Goal: Information Seeking & Learning: Compare options

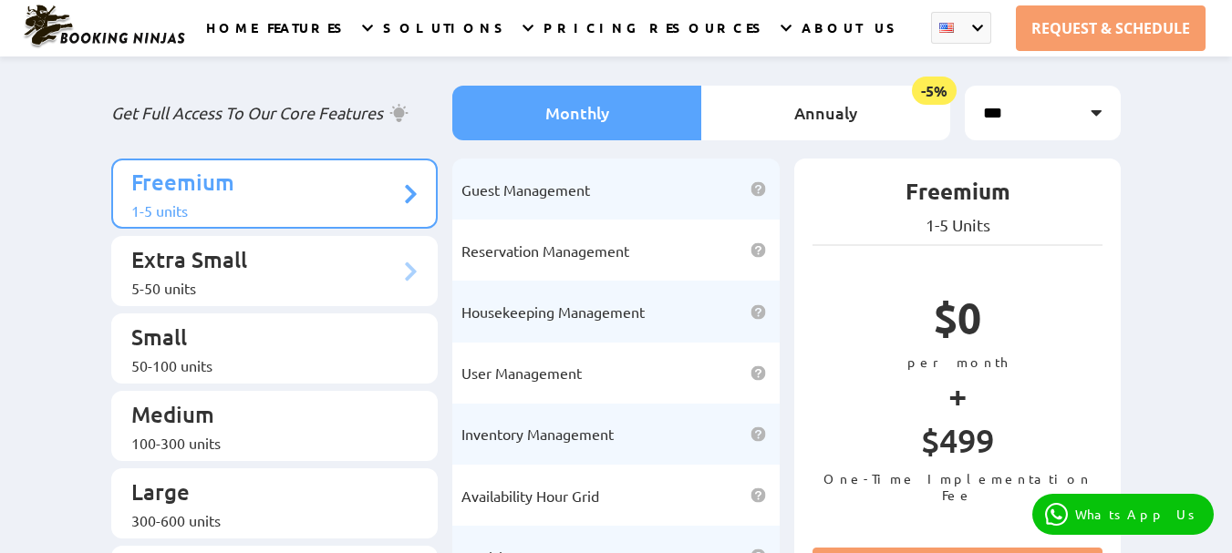
click at [260, 245] on p "Extra Small" at bounding box center [265, 262] width 269 height 34
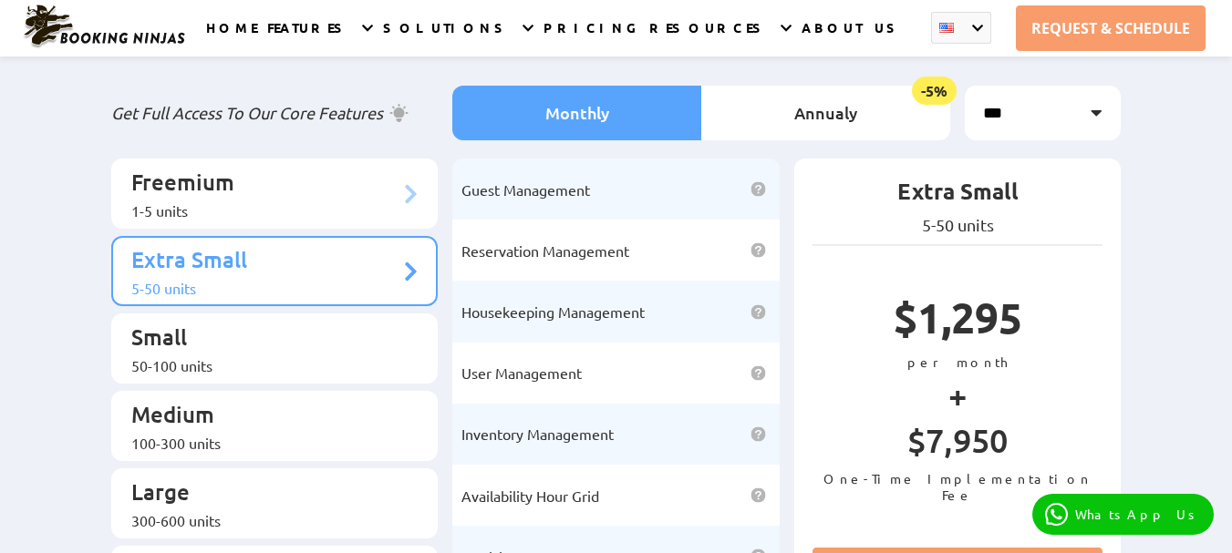
drag, startPoint x: 293, startPoint y: 171, endPoint x: 288, endPoint y: 181, distance: 11.0
click at [292, 170] on p "Freemium" at bounding box center [265, 185] width 269 height 34
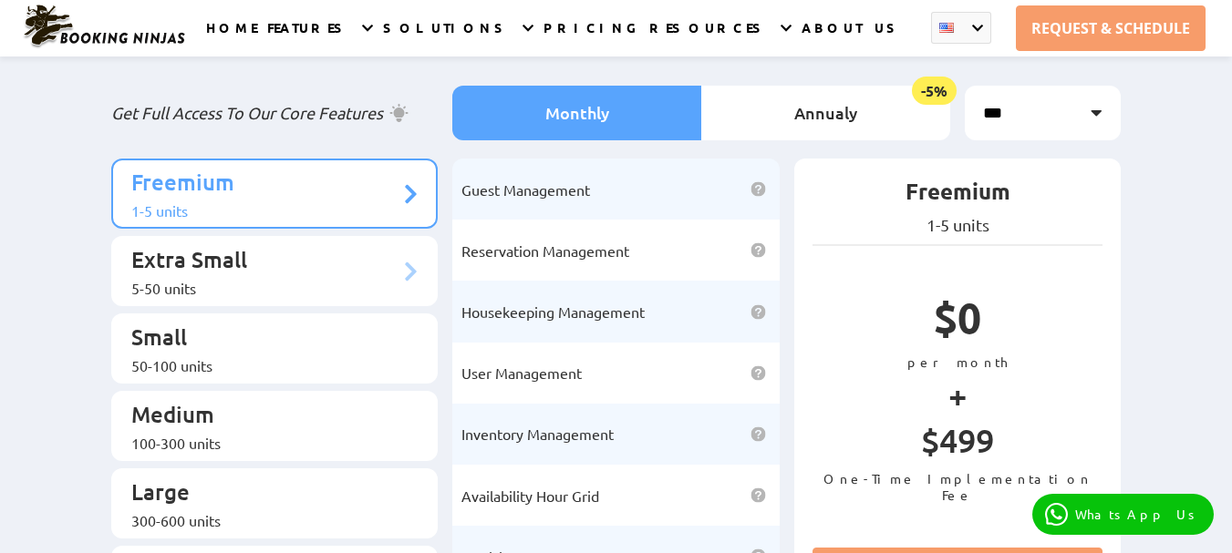
click at [263, 288] on li "Extra Small 5-50 units" at bounding box center [274, 271] width 327 height 70
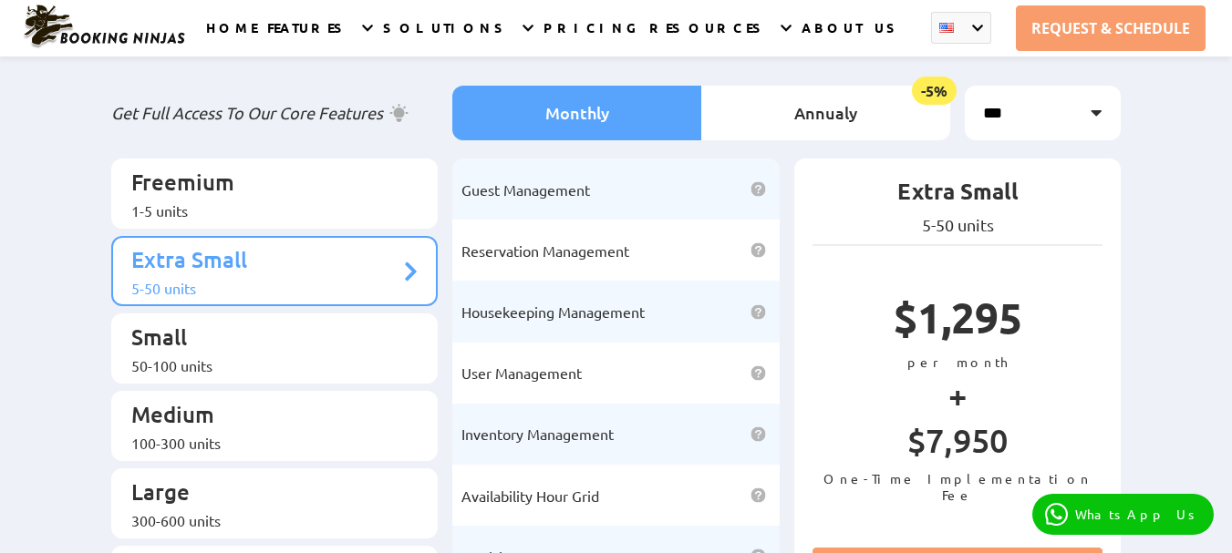
click at [252, 368] on ul "Freemium 1-5 units Extra Small 5-50 units Small 50-100 units Medium Large" at bounding box center [274, 465] width 327 height 613
click at [255, 439] on ul "Freemium 1-5 units Extra Small 5-50 units Small 50-100 units Medium Large" at bounding box center [274, 465] width 327 height 613
click at [253, 400] on p "Medium" at bounding box center [265, 417] width 269 height 34
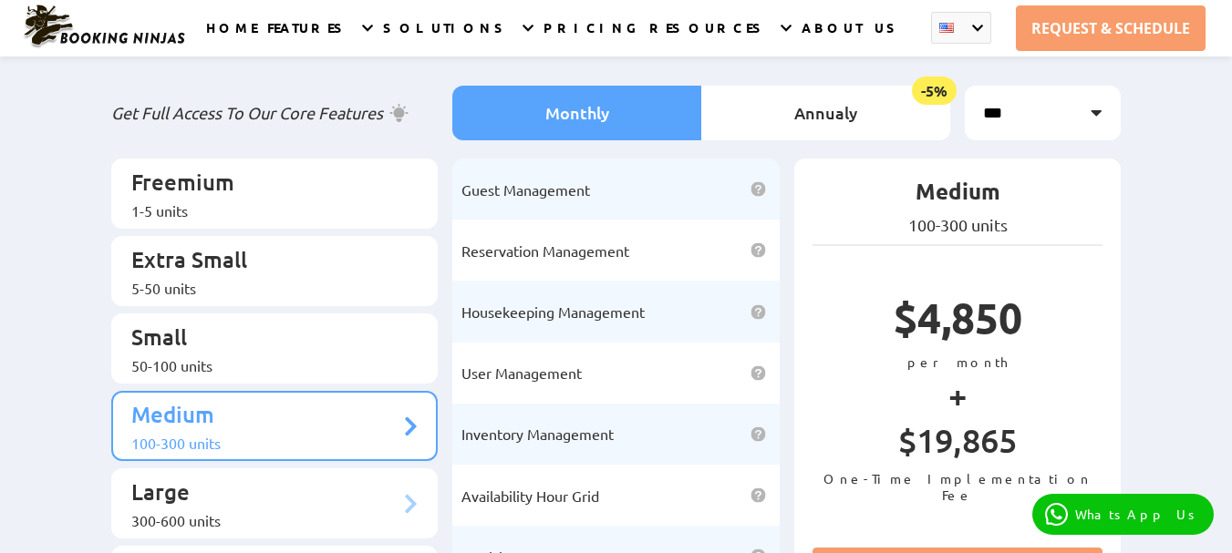
click at [245, 478] on p "Large" at bounding box center [265, 495] width 269 height 34
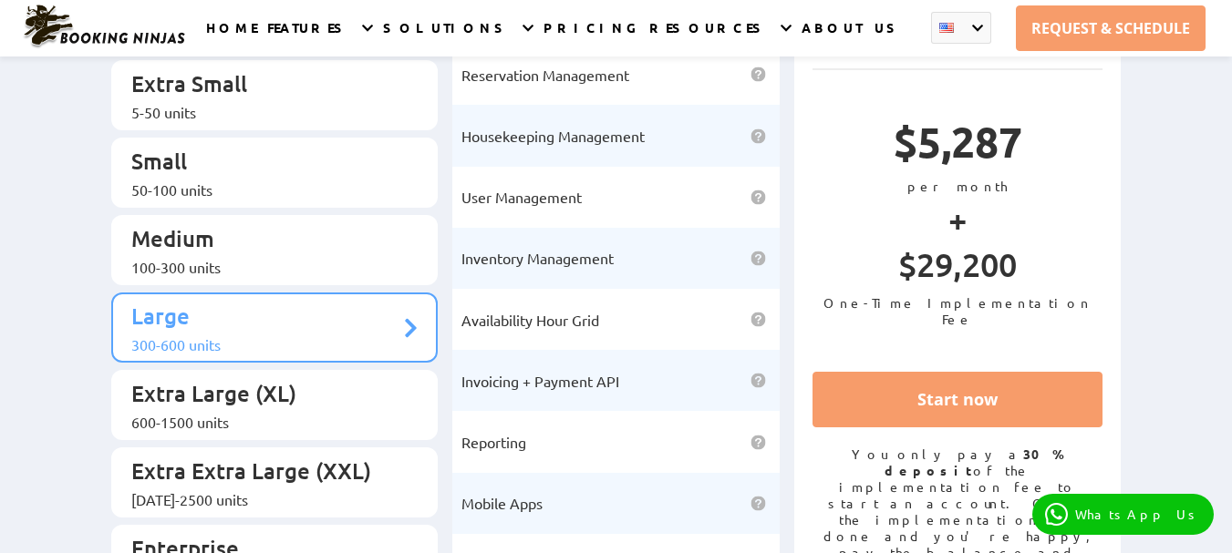
scroll to position [274, 0]
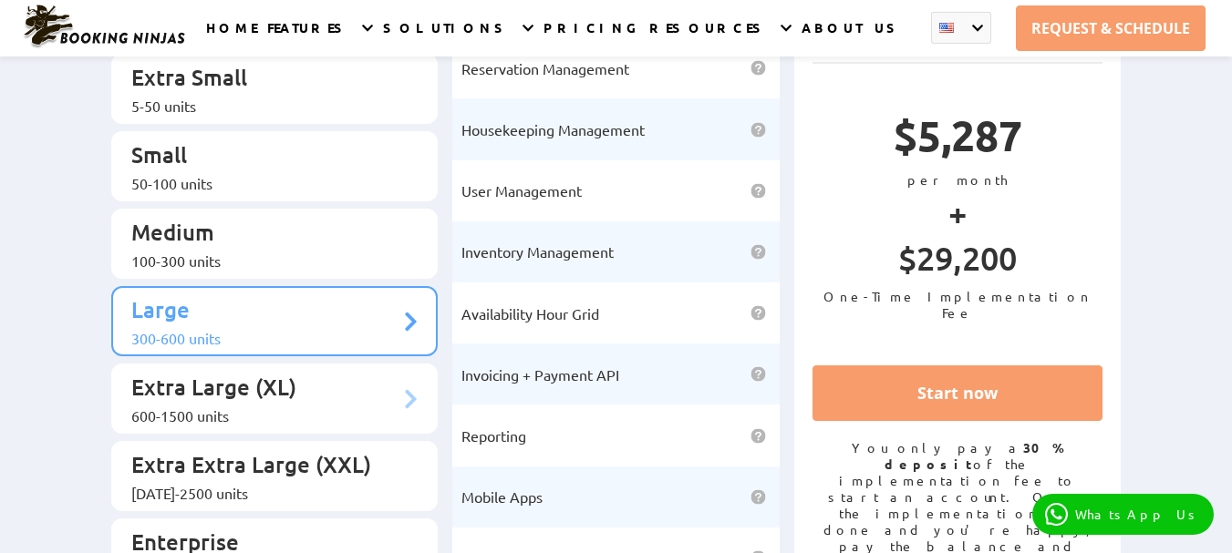
click at [247, 373] on p "Extra Large (XL)" at bounding box center [265, 390] width 269 height 34
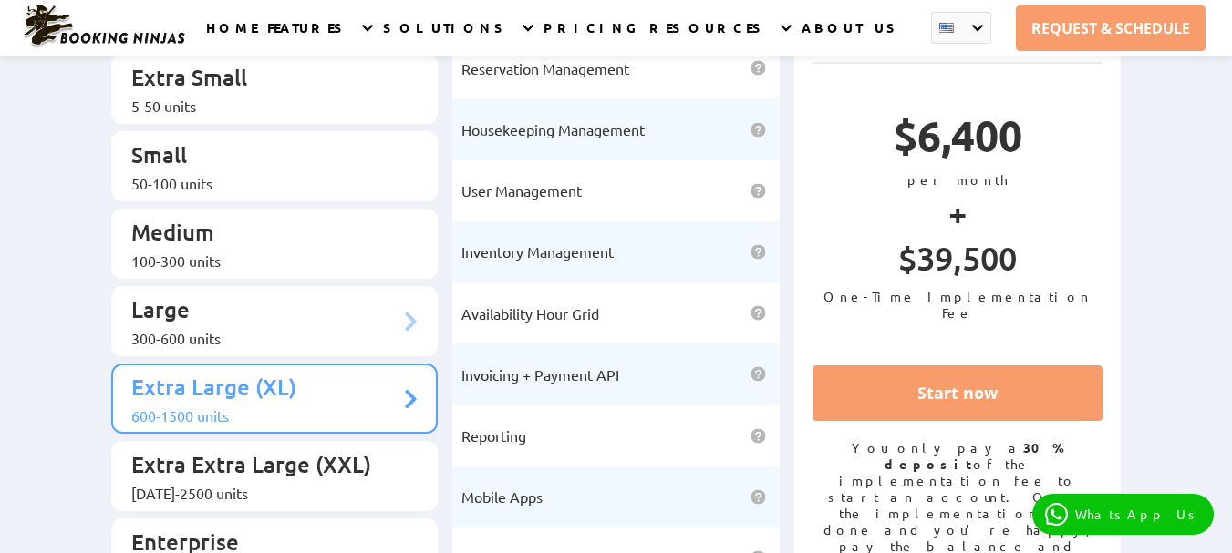
click at [248, 329] on div "300-600 units" at bounding box center [265, 338] width 269 height 18
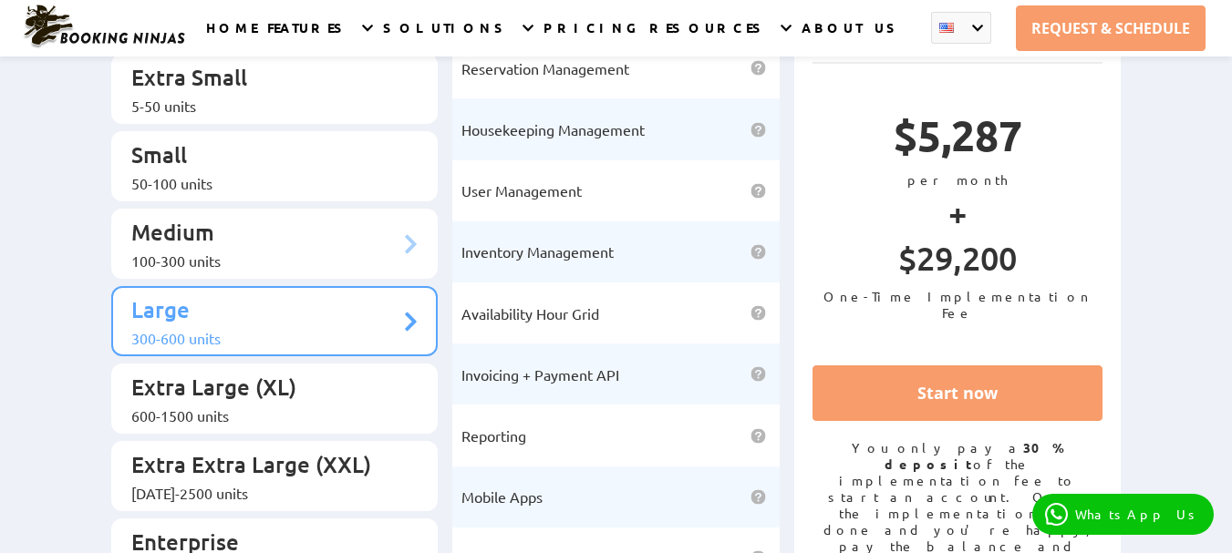
click at [247, 218] on p "Medium" at bounding box center [265, 235] width 269 height 34
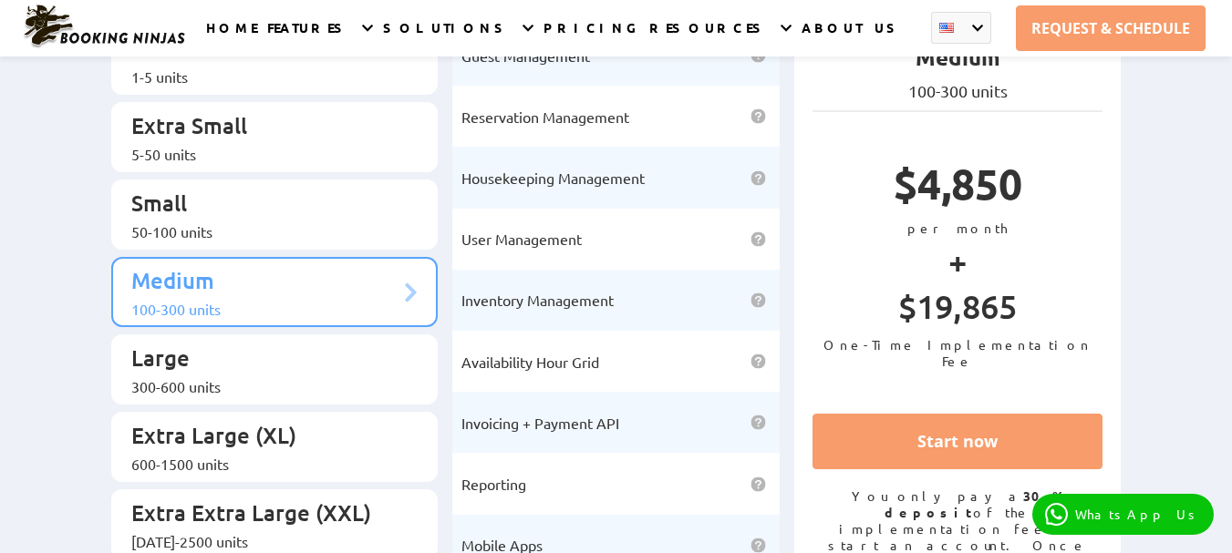
scroll to position [182, 0]
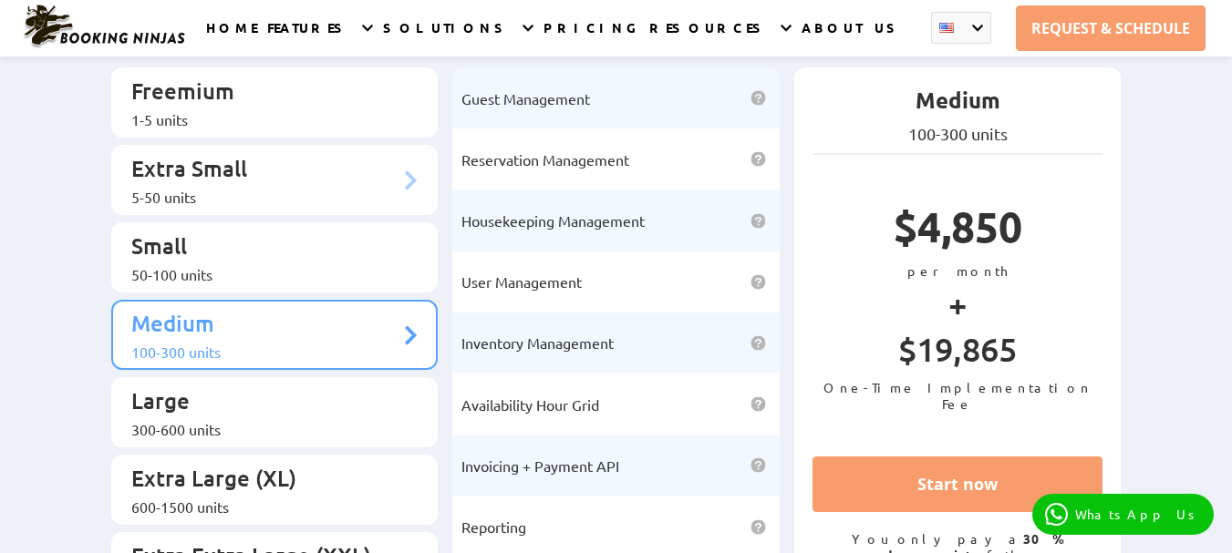
click at [236, 188] on div "5-50 units" at bounding box center [265, 197] width 269 height 18
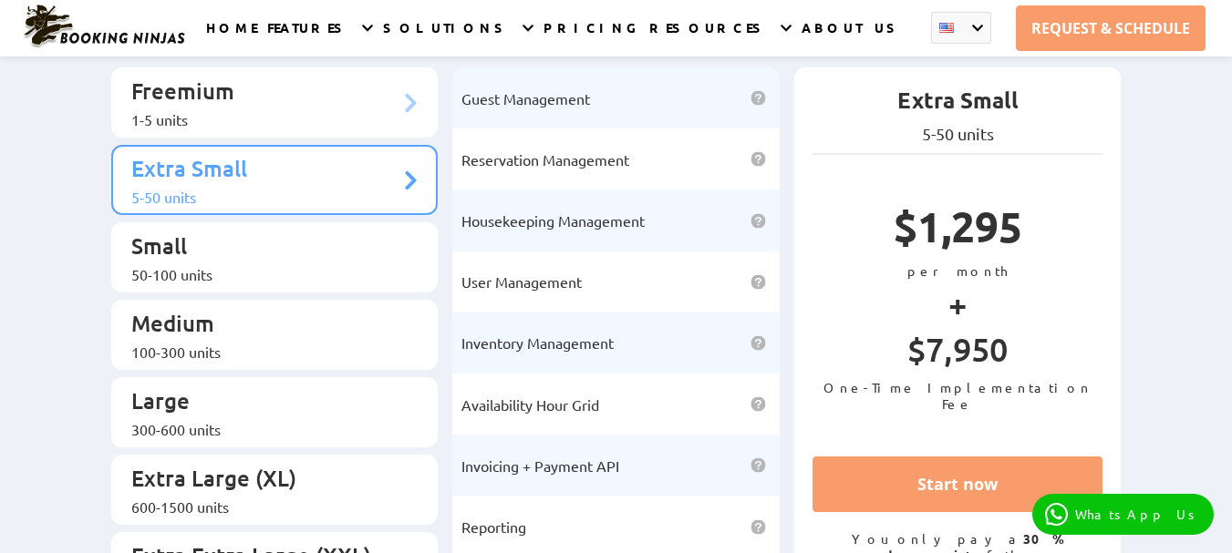
click at [224, 90] on p "Freemium" at bounding box center [265, 94] width 269 height 34
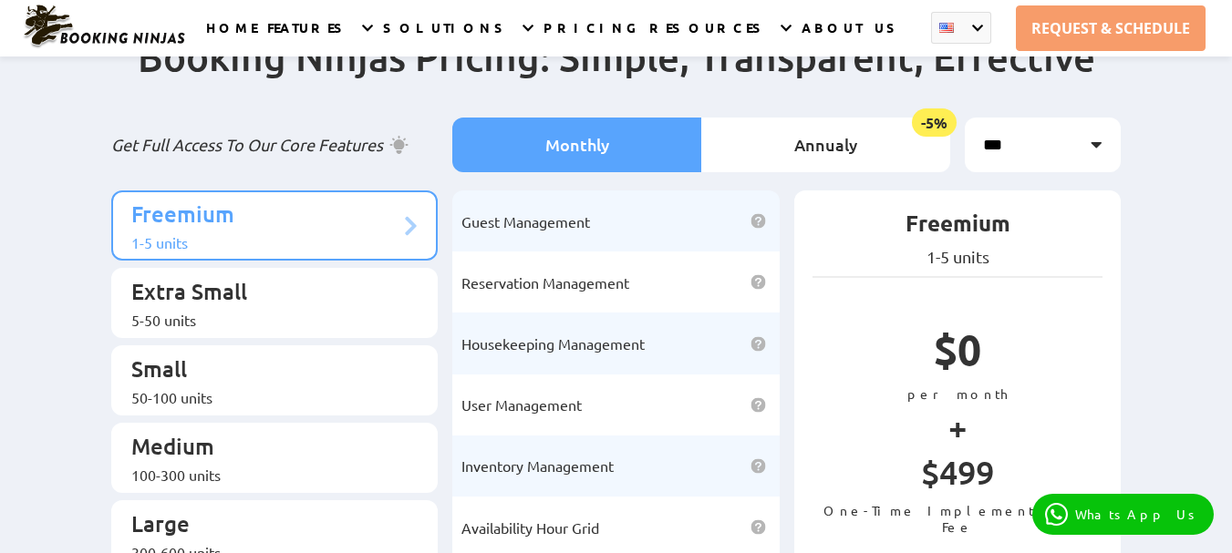
scroll to position [91, 0]
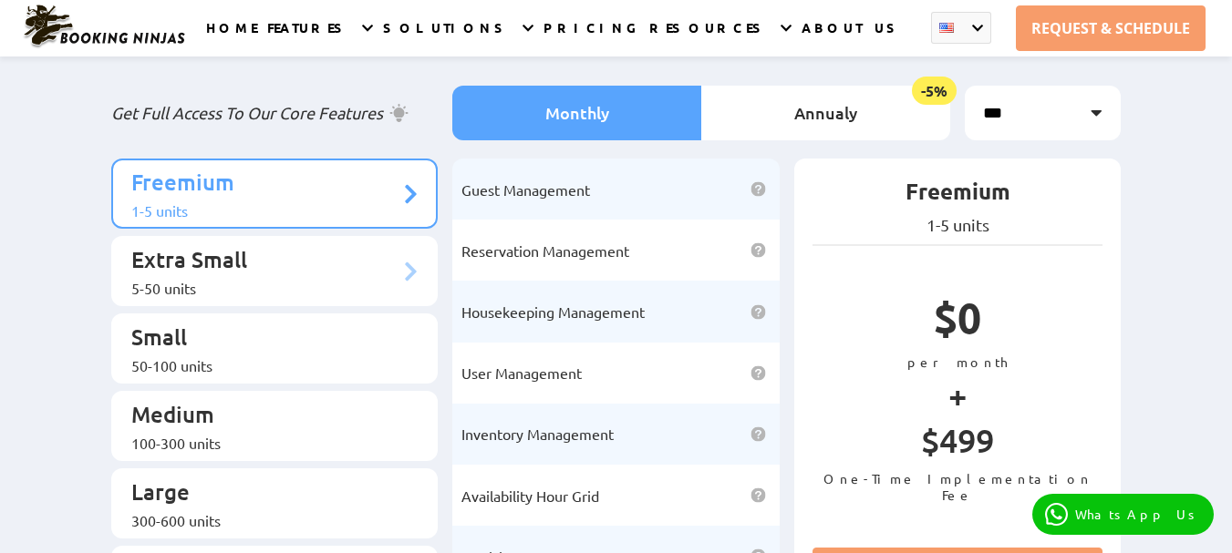
click at [171, 279] on div "5-50 units" at bounding box center [265, 288] width 269 height 18
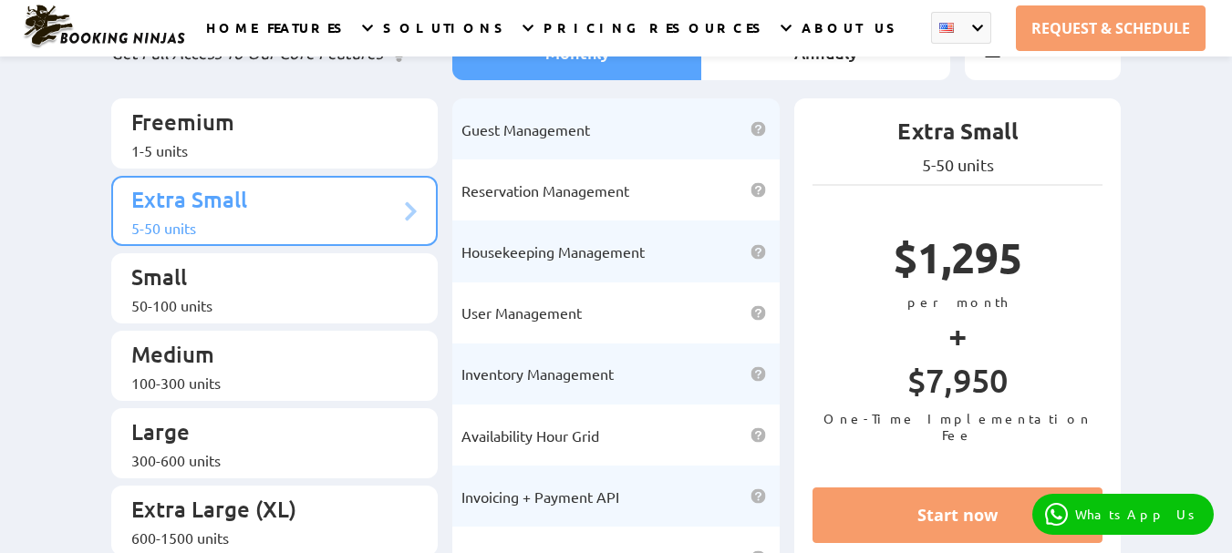
scroll to position [182, 0]
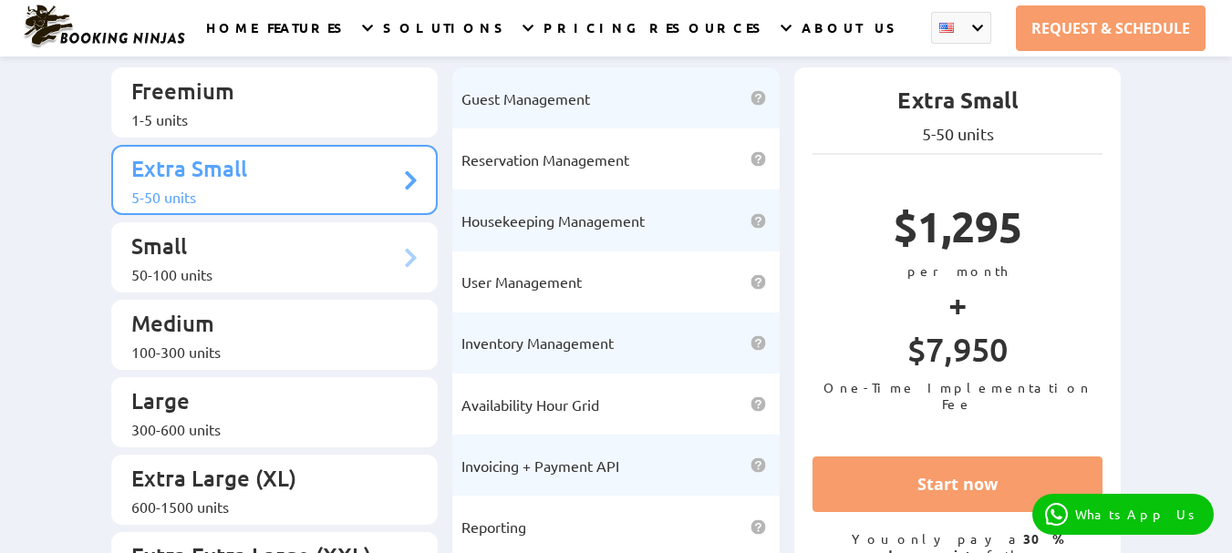
click at [224, 265] on div "50-100 units" at bounding box center [265, 274] width 269 height 18
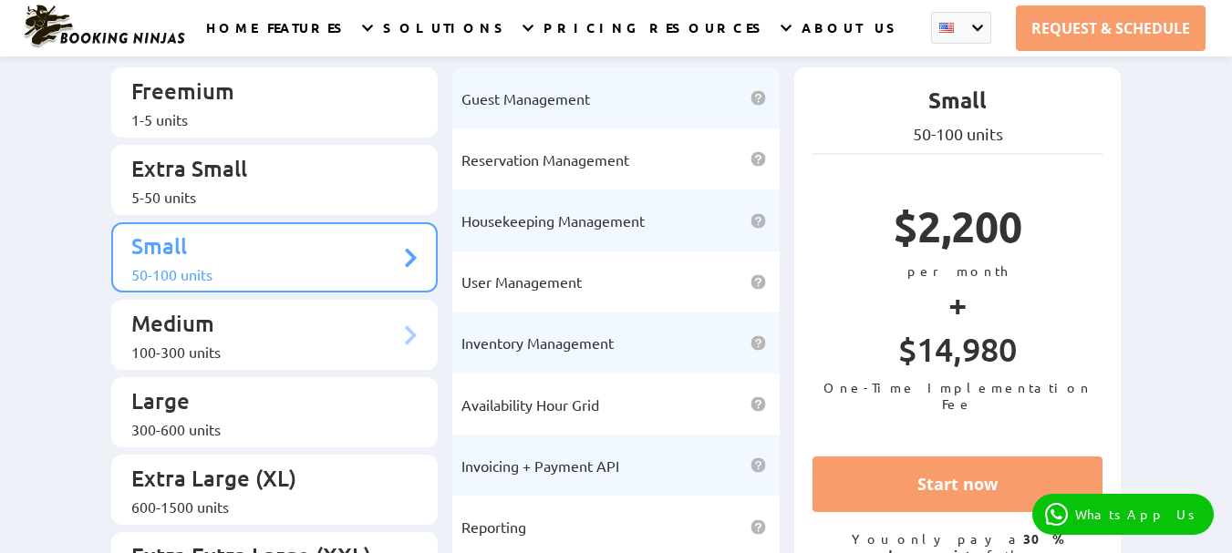
click at [251, 343] on div "100-300 units" at bounding box center [265, 352] width 269 height 18
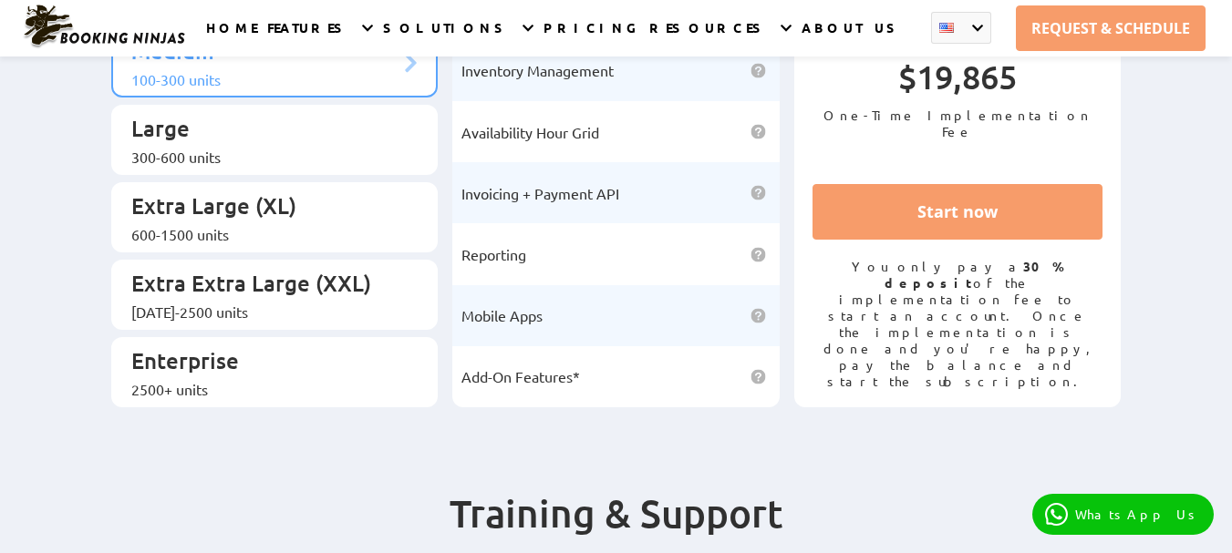
scroll to position [456, 0]
click at [250, 346] on p "Enterprise" at bounding box center [265, 363] width 269 height 34
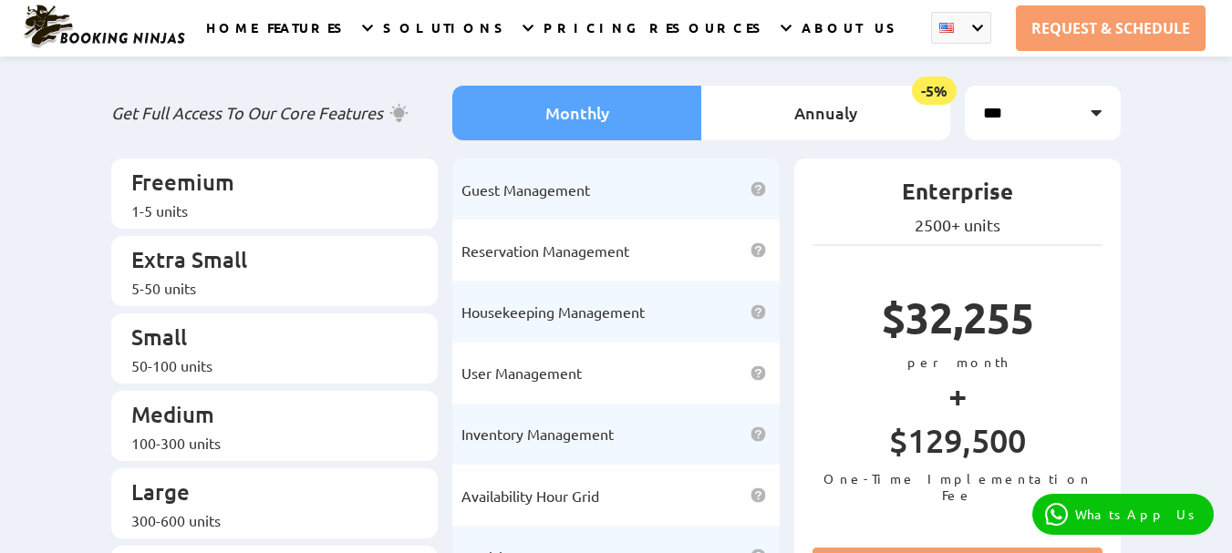
scroll to position [0, 0]
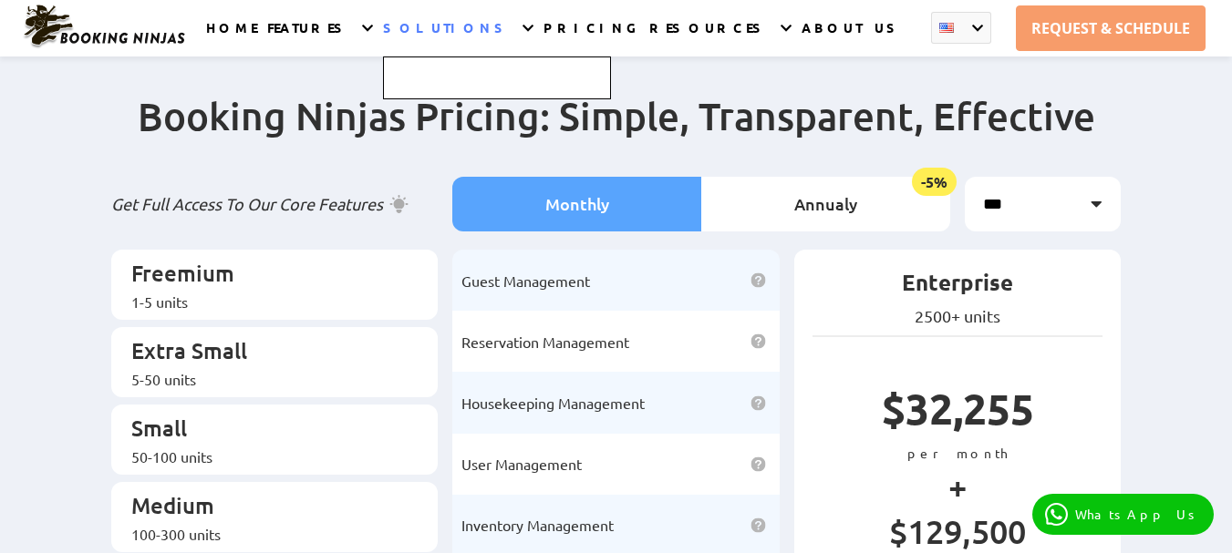
click at [510, 31] on div at bounding box center [497, 59] width 228 height 79
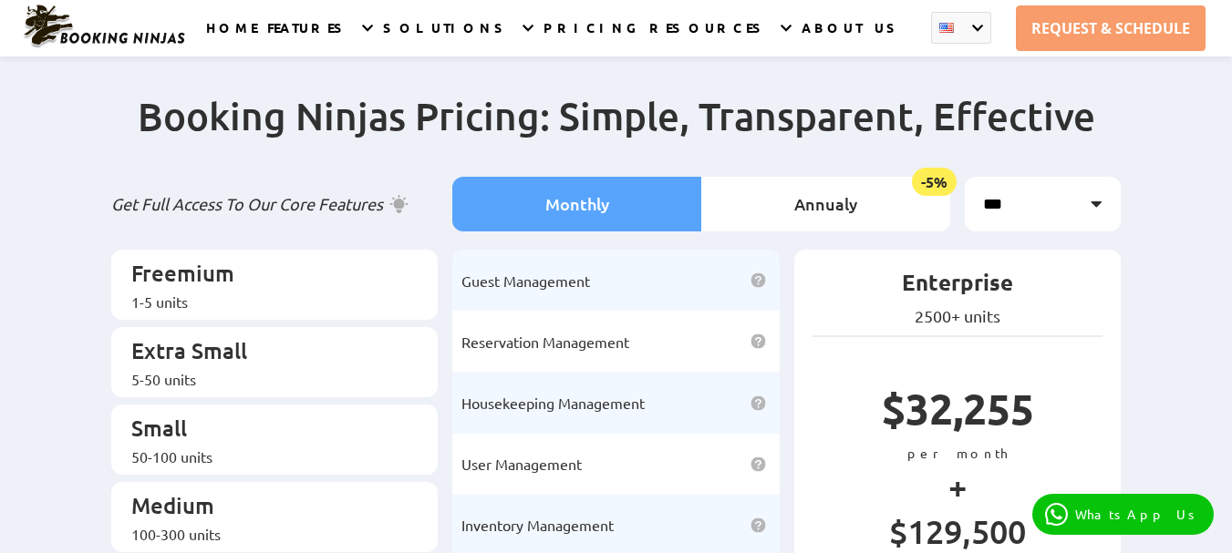
click at [8, 431] on div "Booking Ninjas Pricing: Simple, Transparent, Effective Get Full Access To Our C…" at bounding box center [616, 482] width 1232 height 853
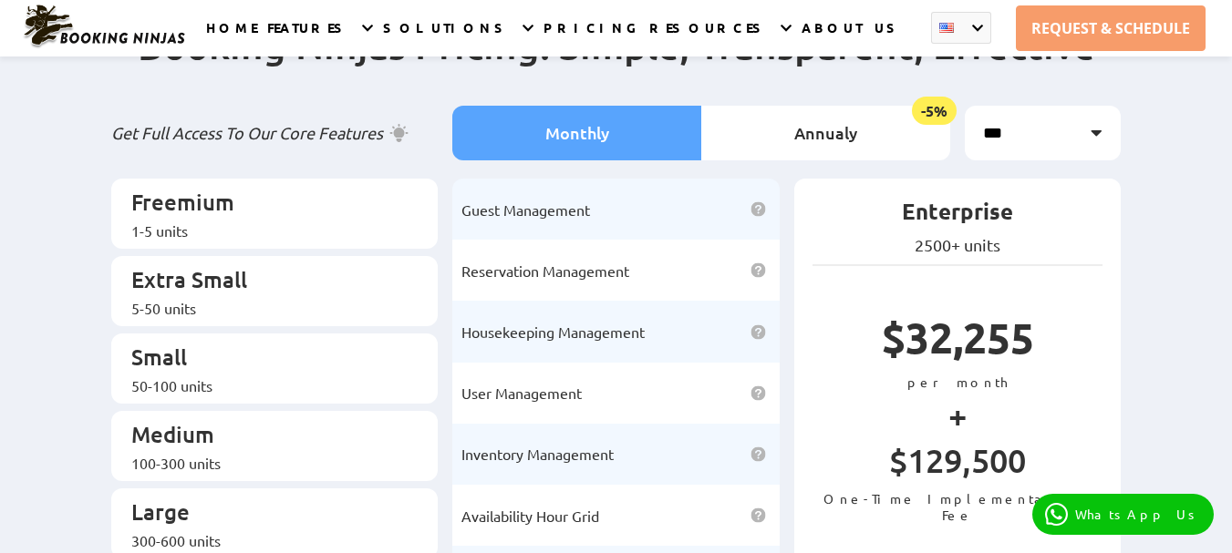
scroll to position [182, 0]
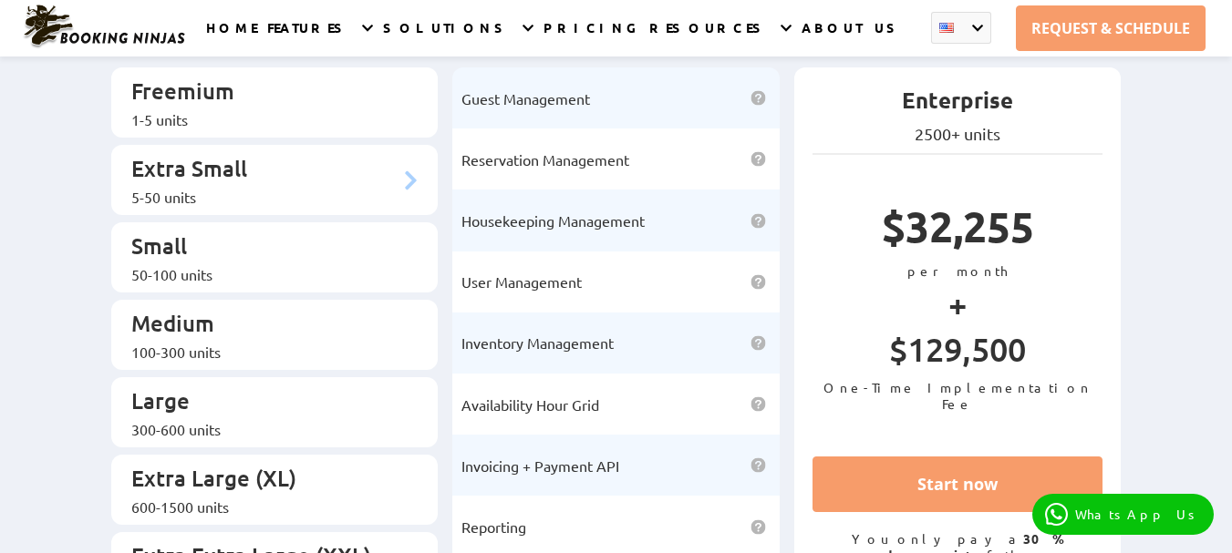
click at [243, 161] on p "Extra Small" at bounding box center [265, 171] width 269 height 34
